Goal: Information Seeking & Learning: Learn about a topic

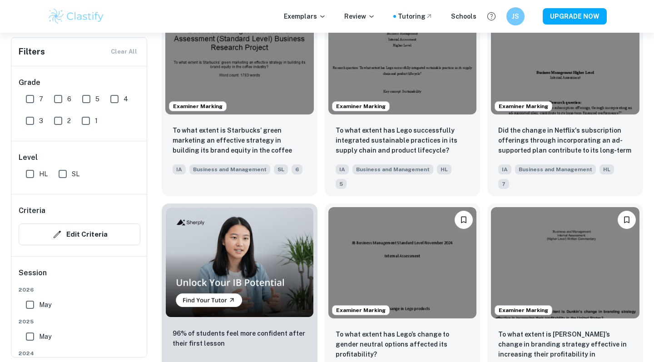
scroll to position [603, 0]
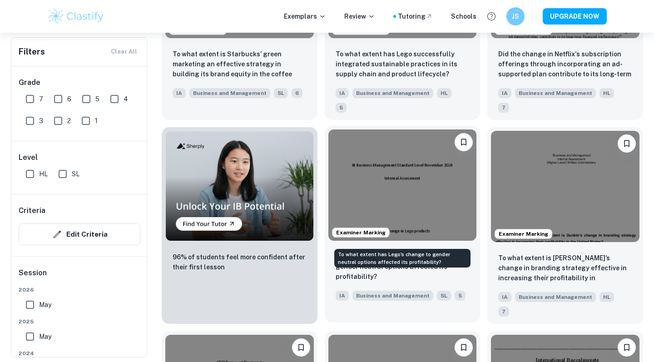
click at [427, 252] on p "To what extent has Lego’s change to gender neutral options affected its profita…" at bounding box center [403, 267] width 134 height 30
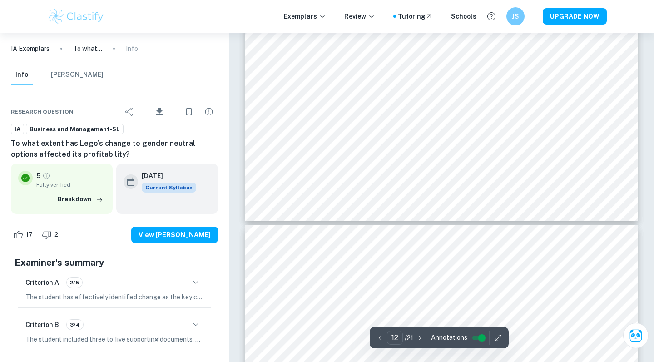
scroll to position [6718, 0]
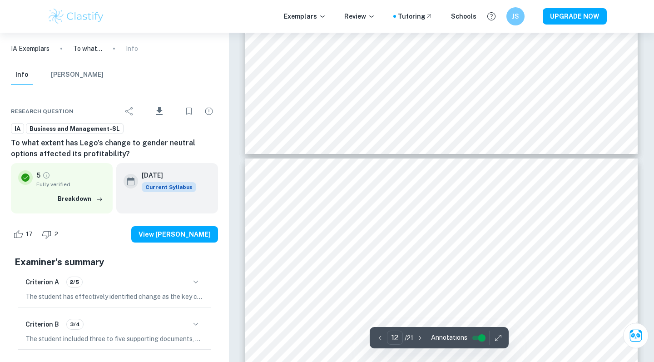
type input "11"
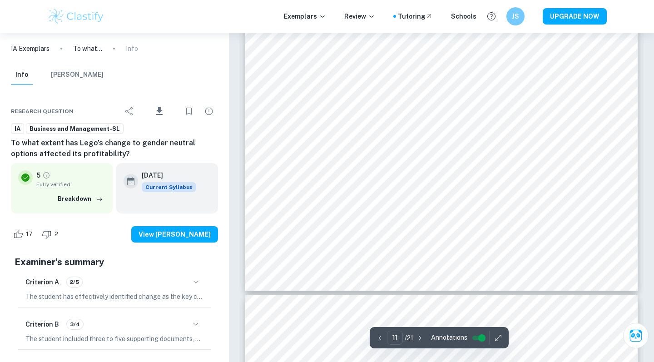
scroll to position [6037, 0]
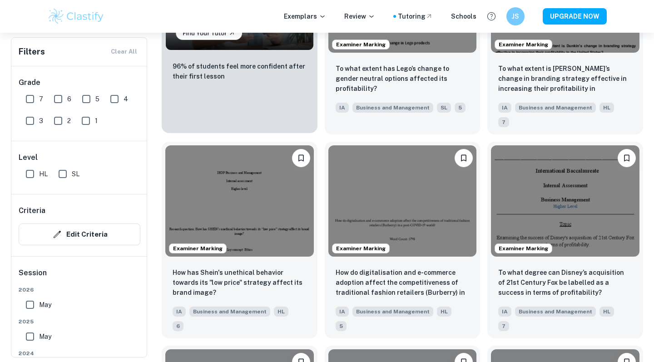
scroll to position [858, 0]
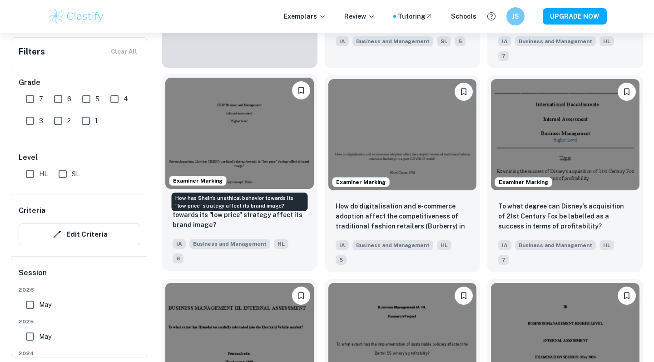
click at [272, 200] on p "How has Shein's unethical behavior towards its "low price" strategy affect its …" at bounding box center [240, 215] width 134 height 30
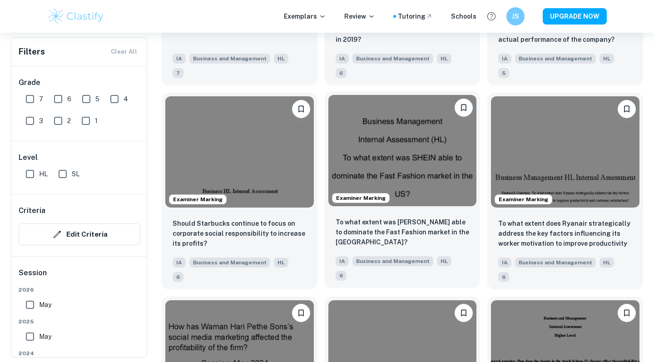
scroll to position [2066, 0]
